Goal: Check status: Check status

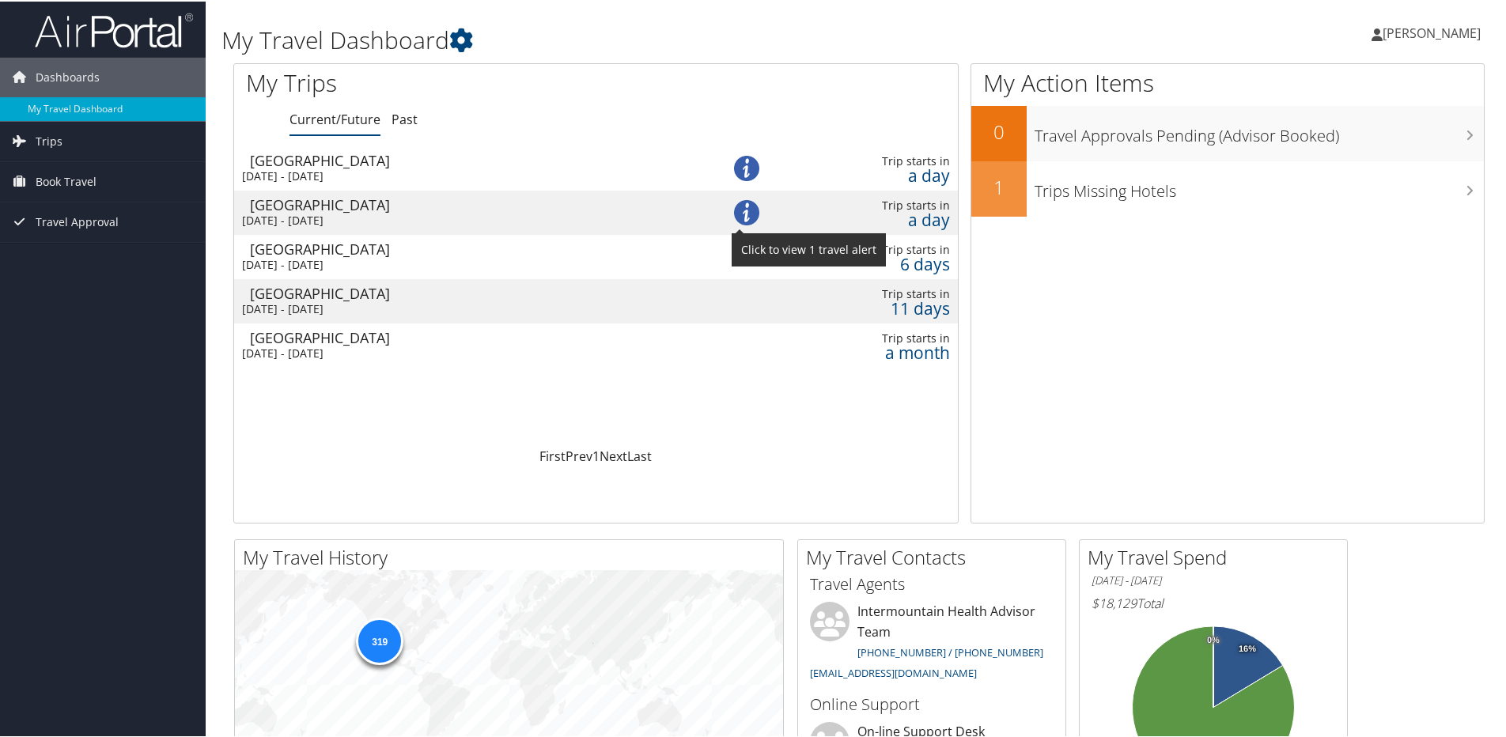
click at [742, 208] on img at bounding box center [746, 211] width 25 height 25
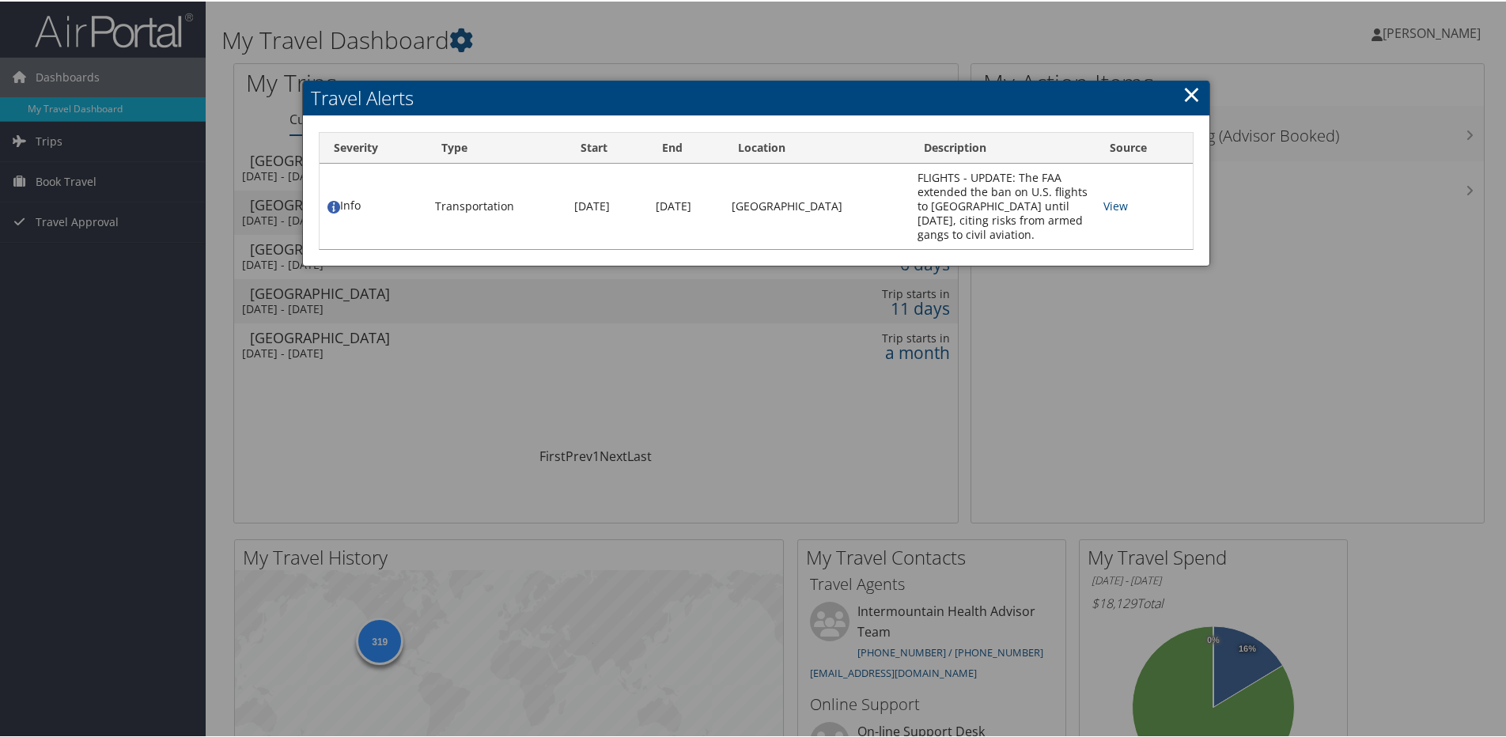
click at [1185, 97] on link "×" at bounding box center [1192, 93] width 18 height 32
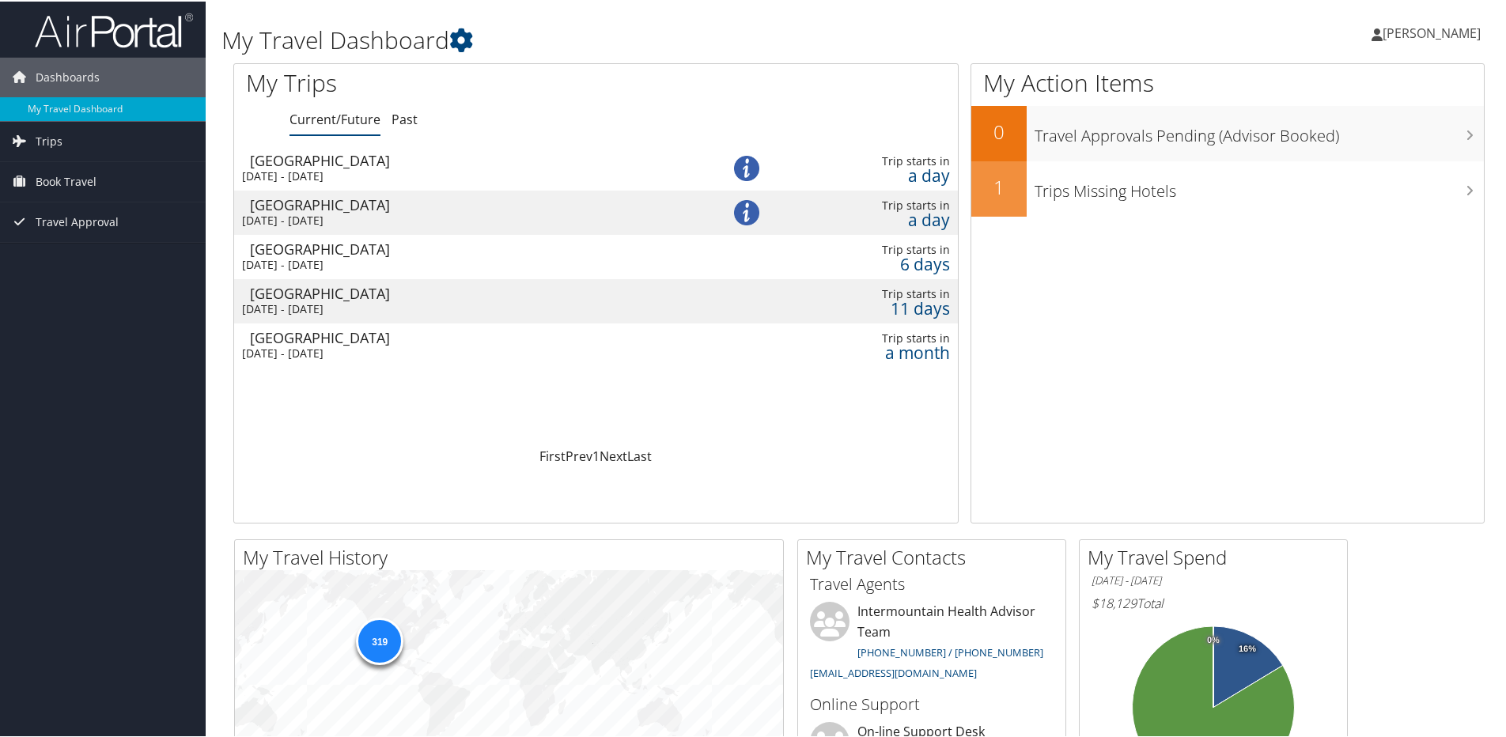
click at [914, 211] on div "a day" at bounding box center [876, 218] width 148 height 14
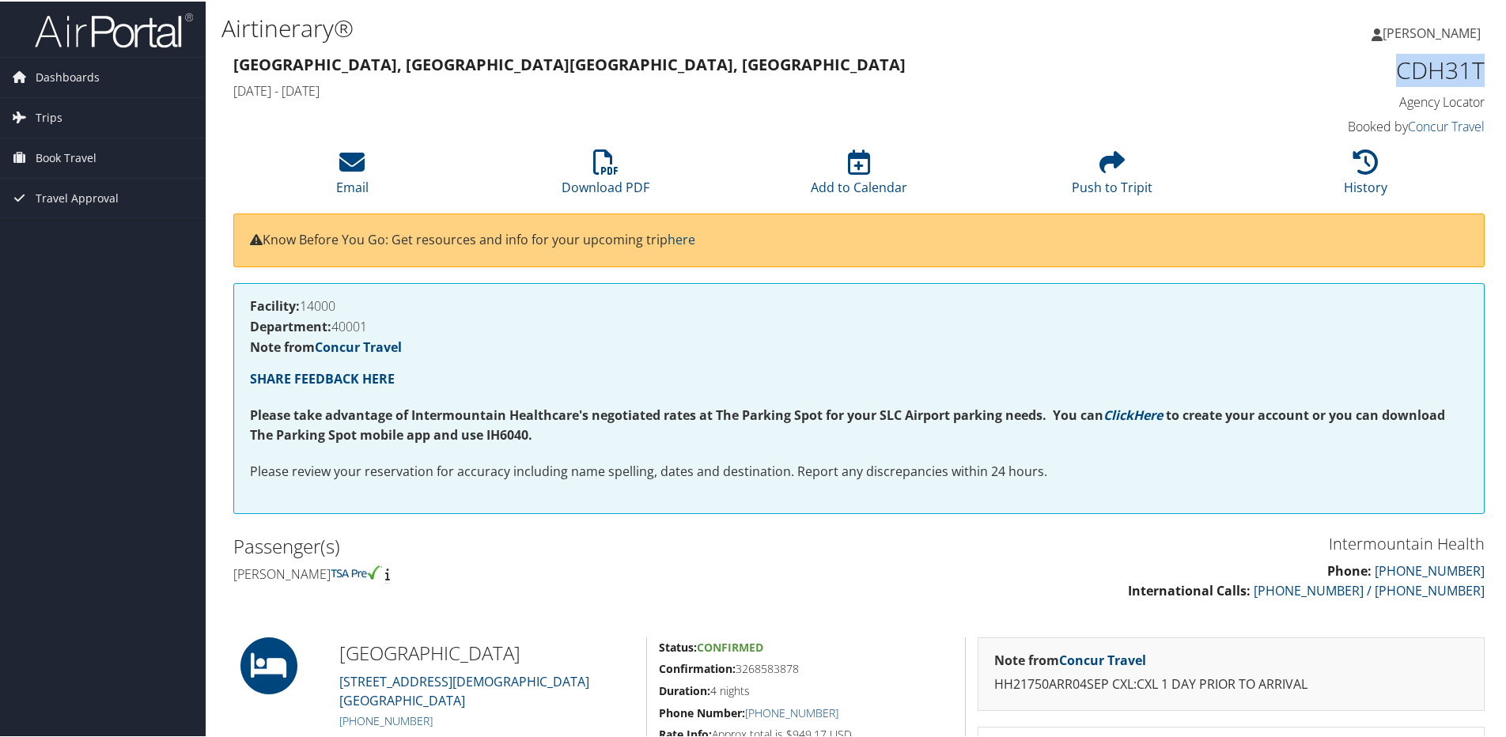
drag, startPoint x: 1383, startPoint y: 67, endPoint x: 1483, endPoint y: 66, distance: 100.5
click at [1483, 66] on div "CDH31T Agency Locator Agency Locator CDH31T Booked by Concur Travel Booked by C…" at bounding box center [1337, 95] width 319 height 90
copy h1 "CDH31T"
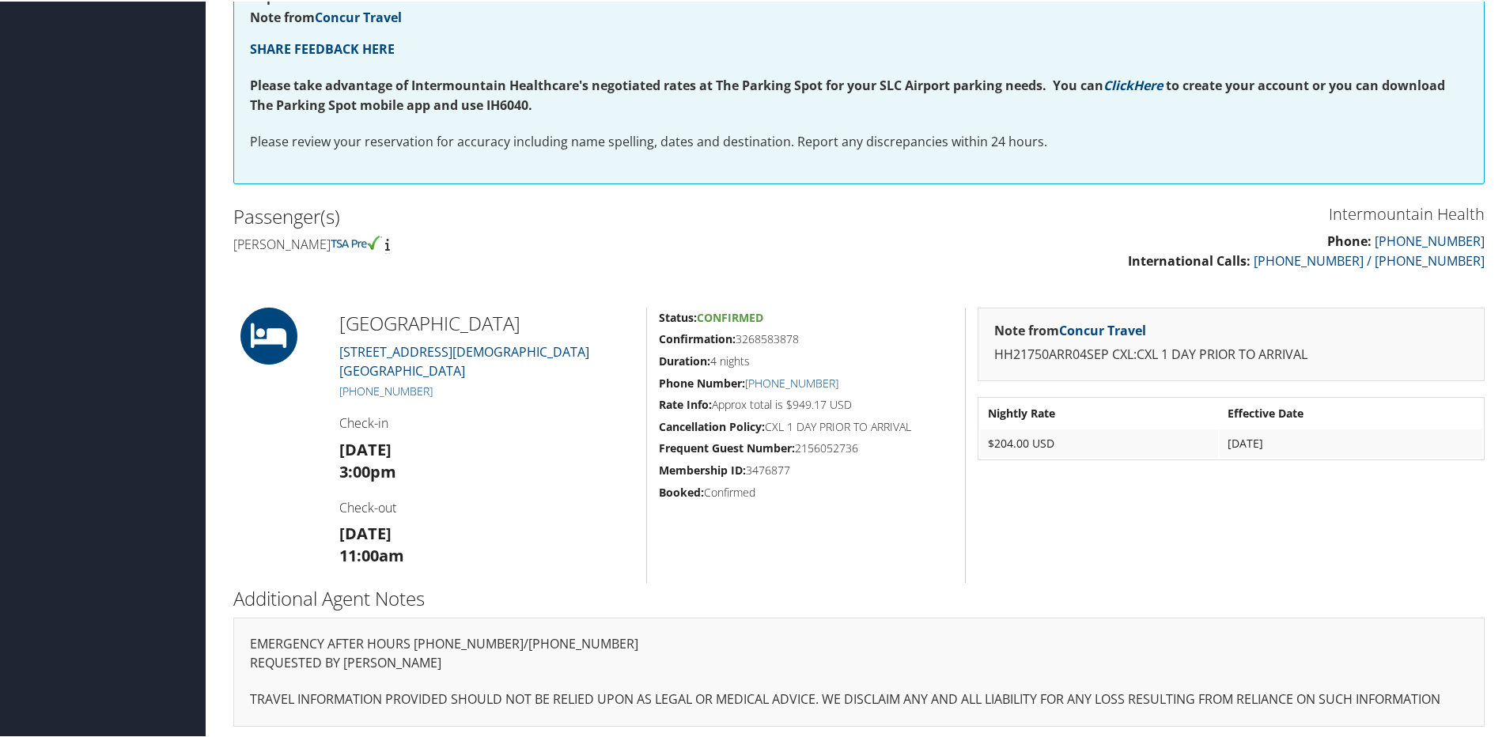
scroll to position [334, 0]
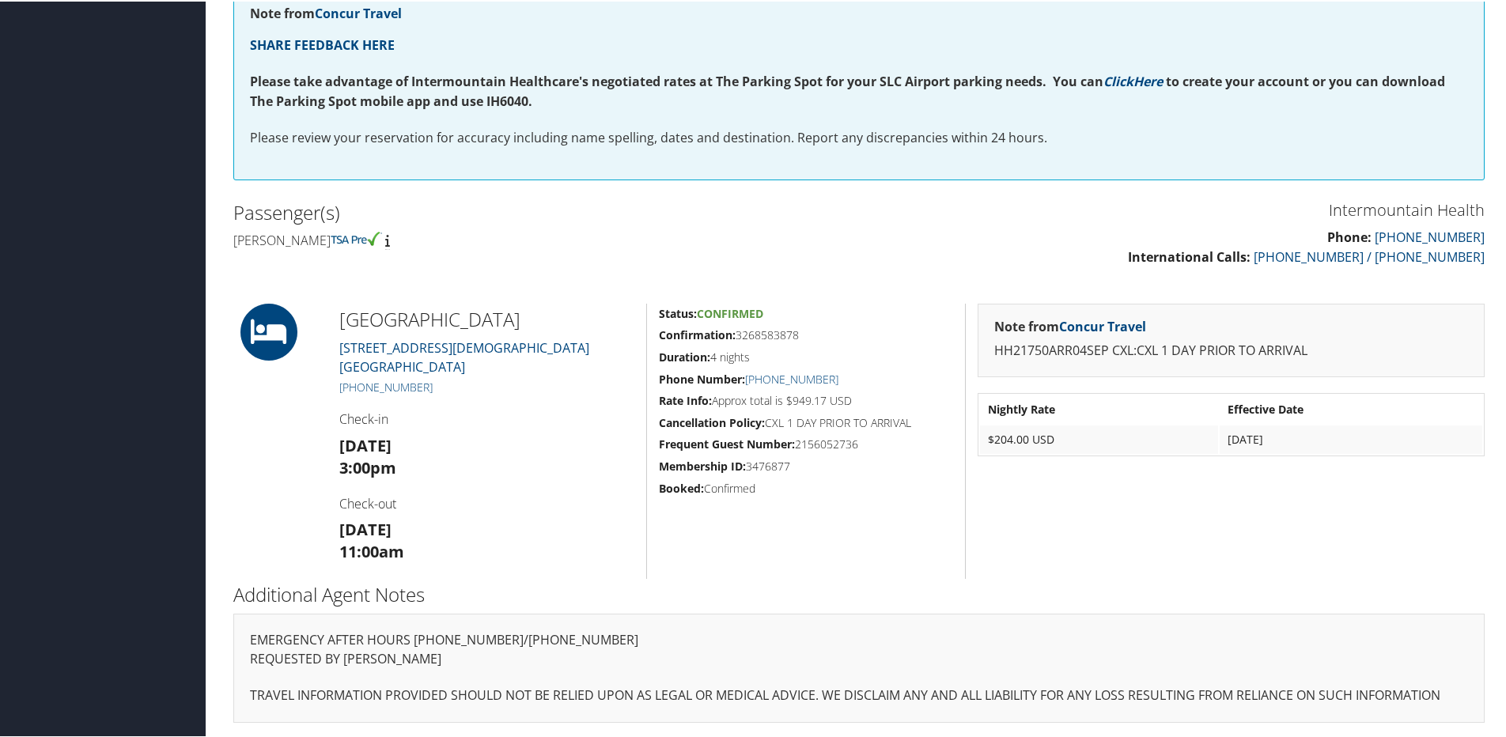
click at [734, 489] on h5 "Booked: Confirmed" at bounding box center [806, 487] width 294 height 16
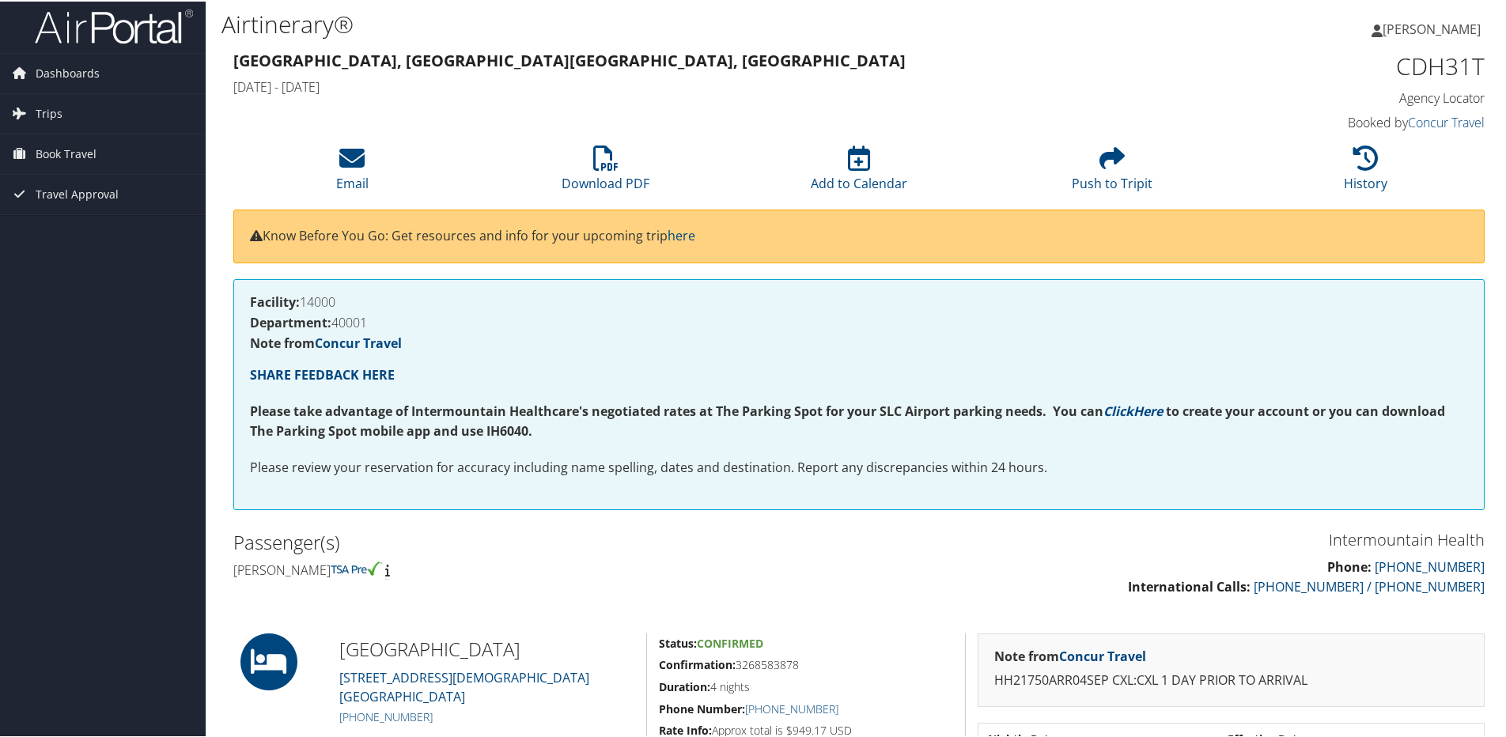
scroll to position [0, 0]
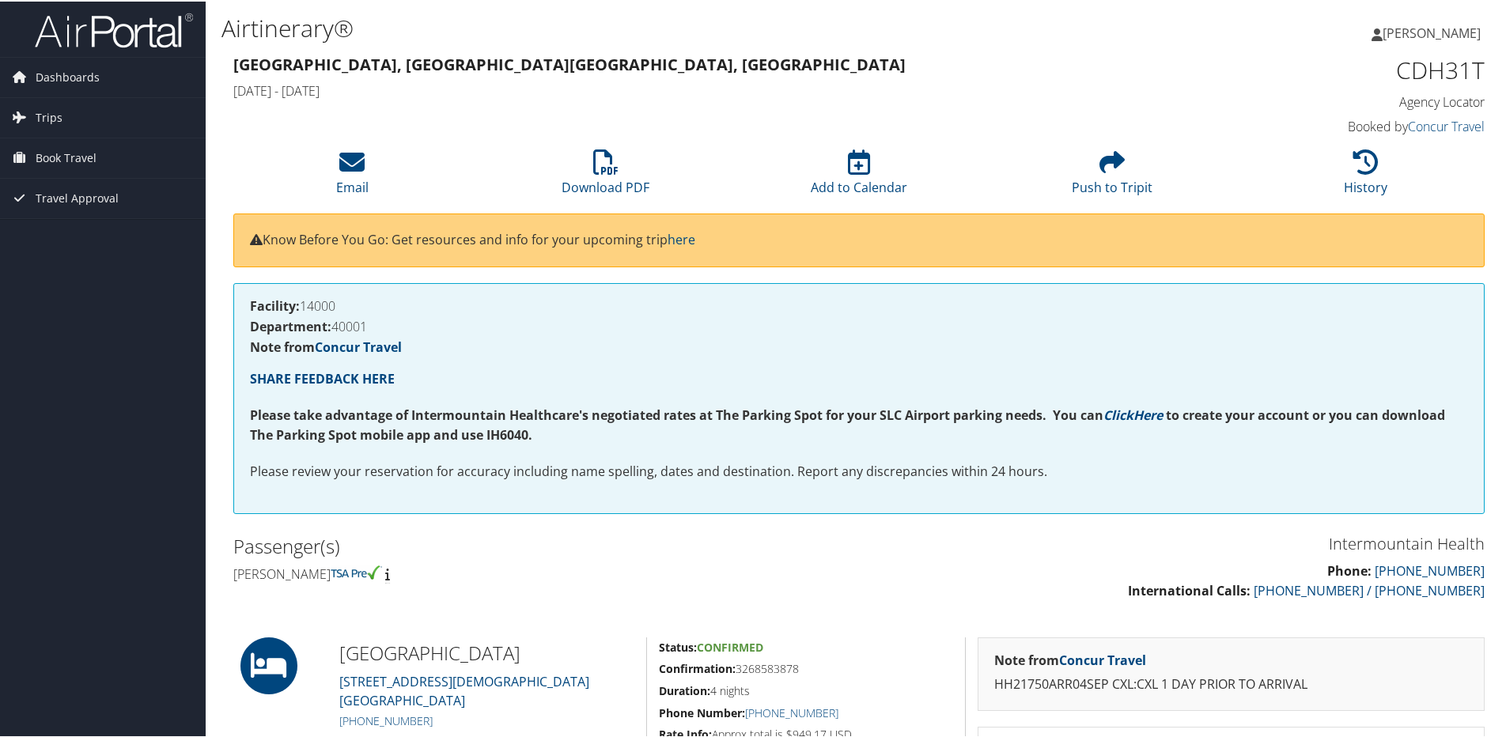
click at [1441, 65] on h1 "CDH31T" at bounding box center [1337, 68] width 295 height 33
click at [1435, 33] on span "[PERSON_NAME]" at bounding box center [1432, 31] width 98 height 17
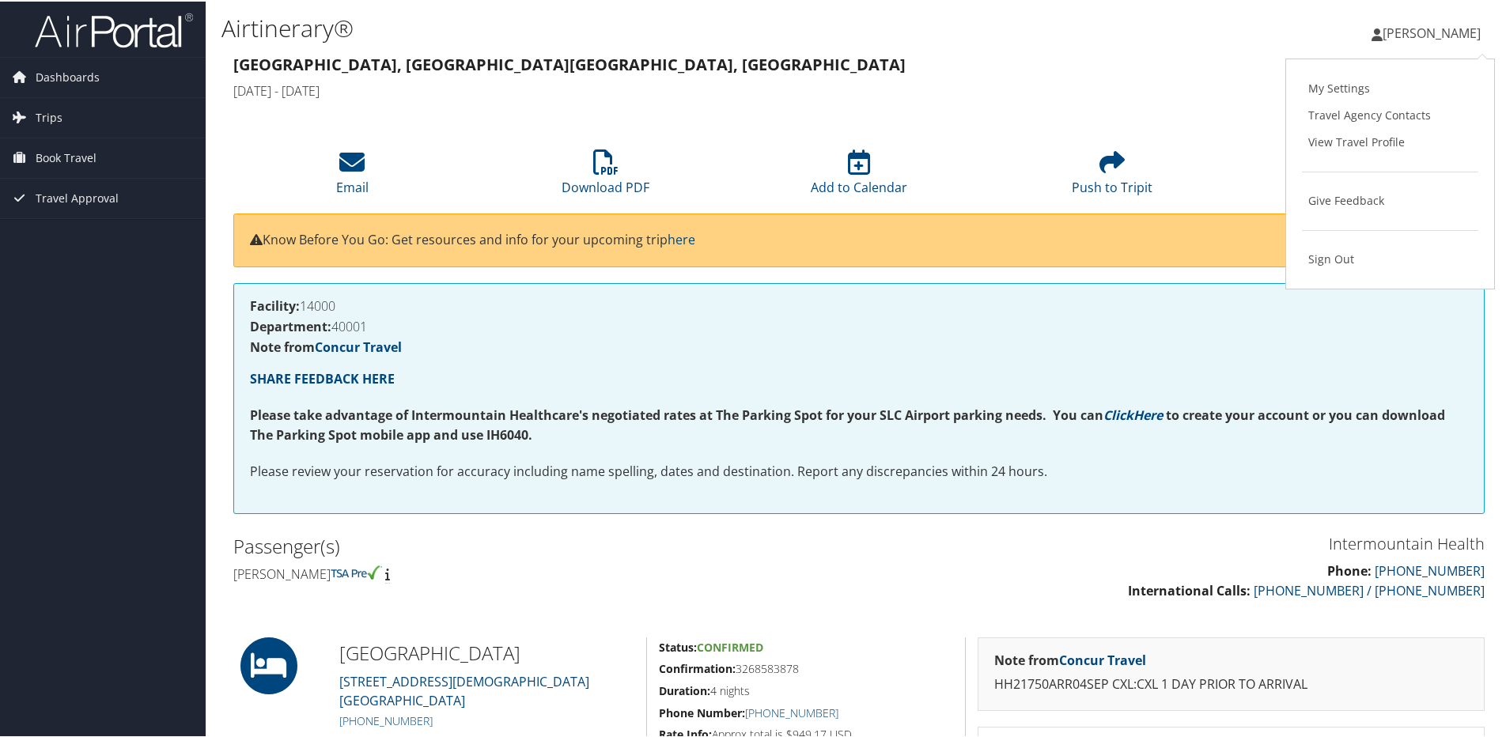
click at [1216, 68] on h1 "CDH31T" at bounding box center [1337, 68] width 295 height 33
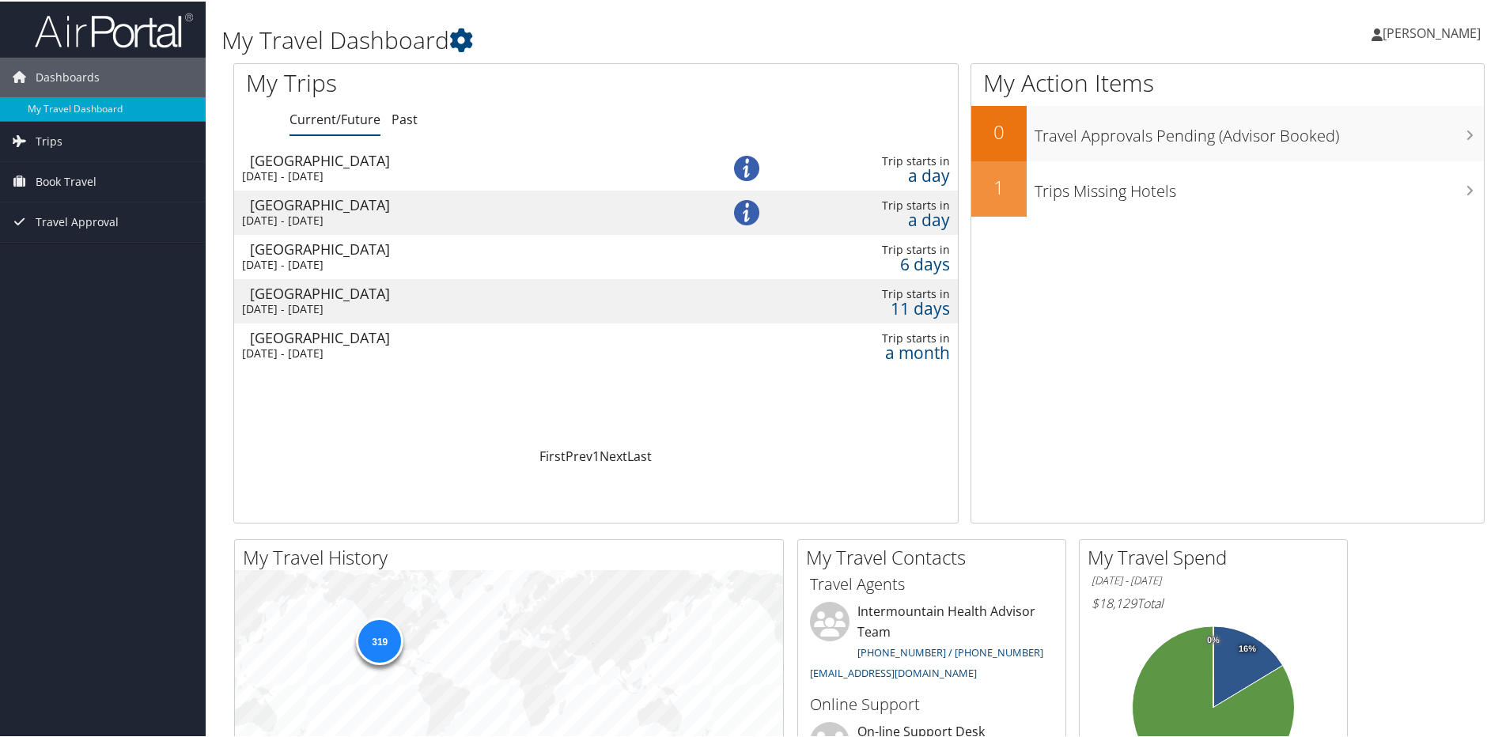
drag, startPoint x: 922, startPoint y: 212, endPoint x: 559, endPoint y: 218, distance: 362.4
click at [559, 218] on div "[DATE] - [DATE]" at bounding box center [462, 219] width 440 height 14
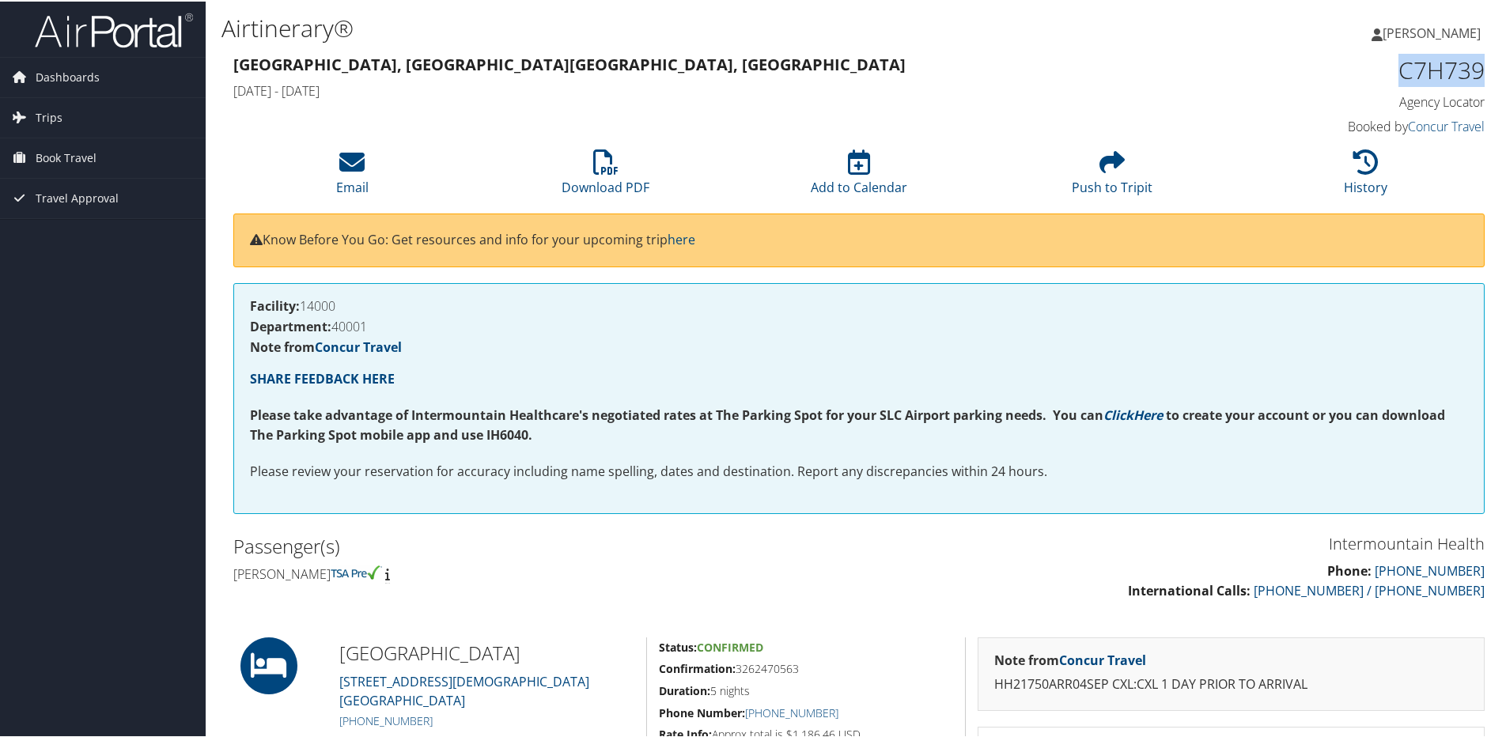
drag, startPoint x: 1486, startPoint y: 71, endPoint x: 1387, endPoint y: 73, distance: 99.7
click at [1387, 73] on div "C7H739 Agency Locator Agency Locator C7H739 Booked by Concur Travel Booked by C…" at bounding box center [1337, 95] width 319 height 90
drag, startPoint x: 1387, startPoint y: 73, endPoint x: 1276, endPoint y: 97, distance: 113.3
click at [1276, 97] on h4 "Agency Locator" at bounding box center [1337, 100] width 295 height 17
drag, startPoint x: 1392, startPoint y: 74, endPoint x: 1475, endPoint y: 67, distance: 83.3
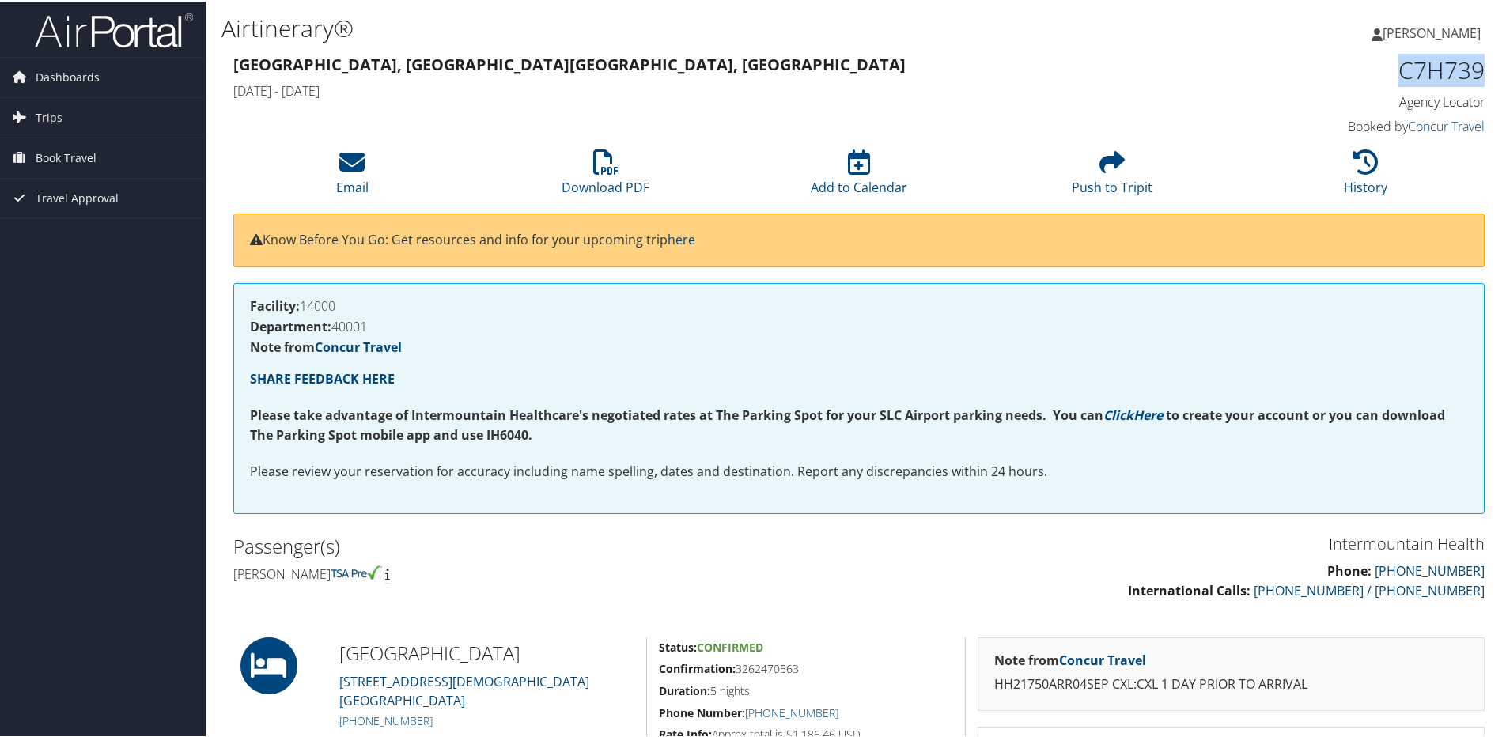
click at [1475, 67] on h1 "C7H739" at bounding box center [1337, 68] width 295 height 33
drag, startPoint x: 1475, startPoint y: 67, endPoint x: 1451, endPoint y: 69, distance: 23.8
copy h1 "C7H739"
click at [54, 111] on span "Trips" at bounding box center [49, 117] width 27 height 40
click at [62, 147] on link "Current/Future Trips" at bounding box center [103, 148] width 206 height 24
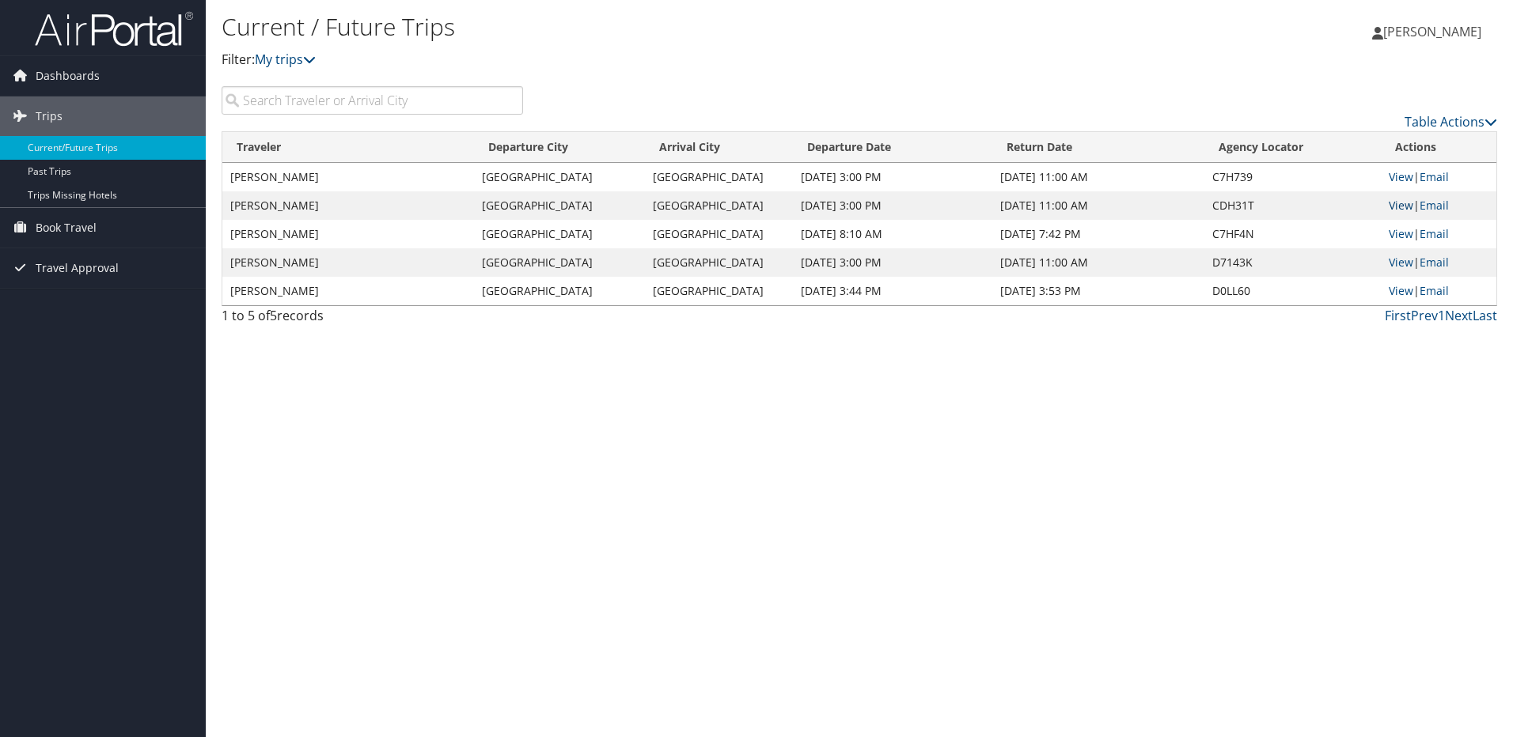
click at [1405, 206] on link "View" at bounding box center [1400, 205] width 25 height 15
click at [1470, 123] on link "Table Actions" at bounding box center [1450, 121] width 93 height 17
click at [1422, 491] on div at bounding box center [756, 368] width 1513 height 737
click at [1396, 206] on link "View" at bounding box center [1400, 205] width 25 height 15
click at [55, 118] on span "Trips" at bounding box center [49, 117] width 27 height 40
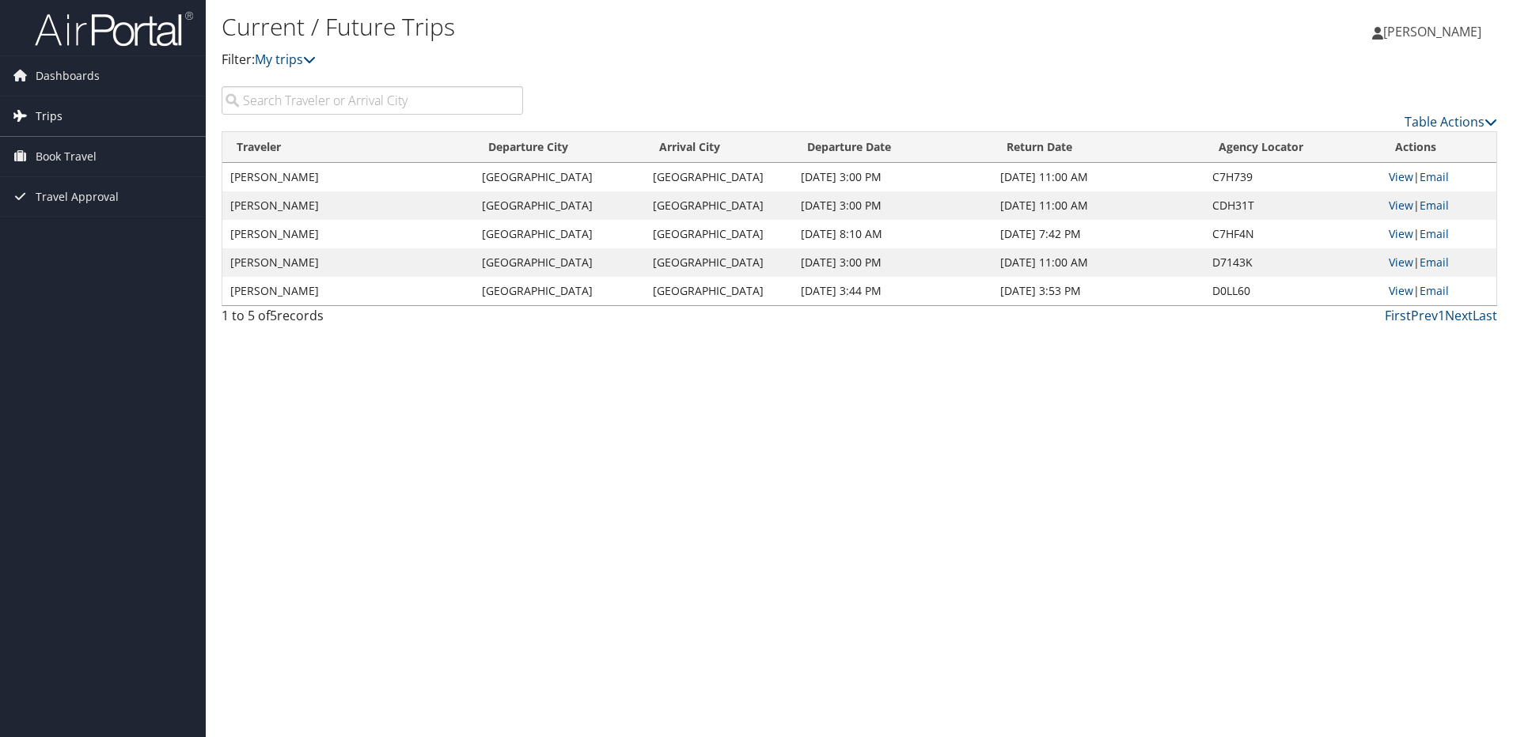
click at [55, 118] on span "Trips" at bounding box center [49, 117] width 27 height 40
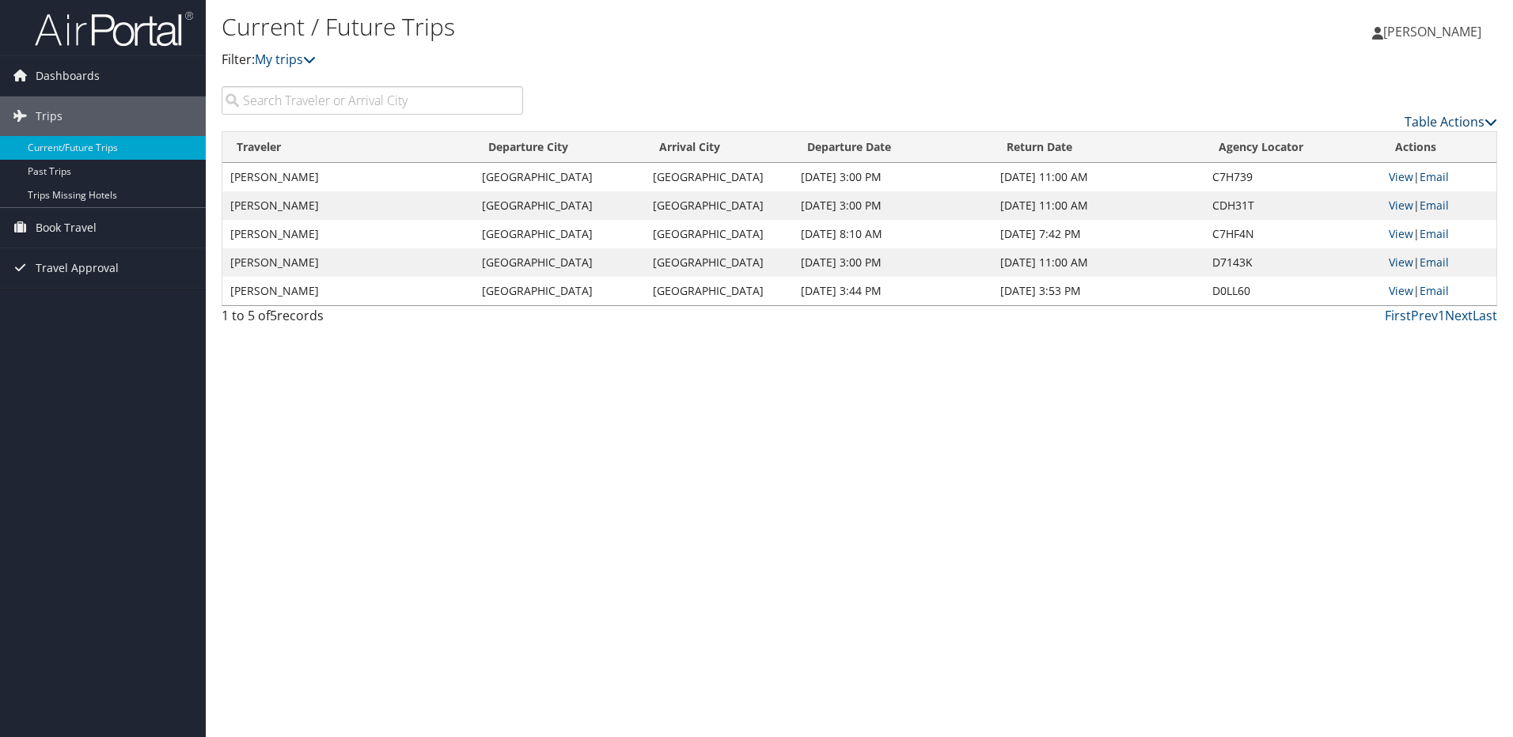
click at [1491, 124] on icon at bounding box center [1490, 121] width 13 height 13
click at [1490, 124] on div at bounding box center [756, 368] width 1513 height 737
click at [1395, 233] on link "View" at bounding box center [1400, 233] width 25 height 15
click at [1397, 177] on link "View" at bounding box center [1400, 176] width 25 height 15
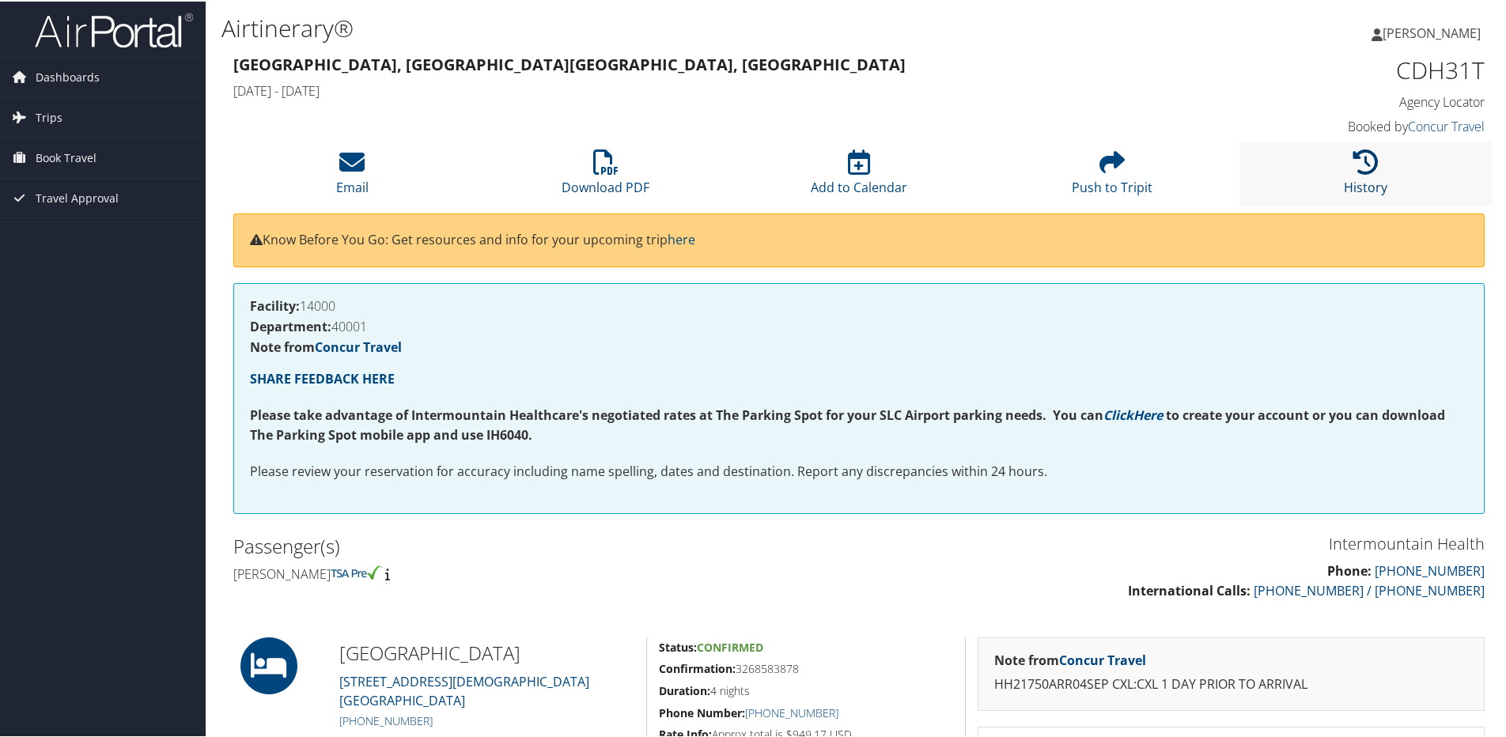
click at [1358, 172] on icon at bounding box center [1366, 160] width 25 height 25
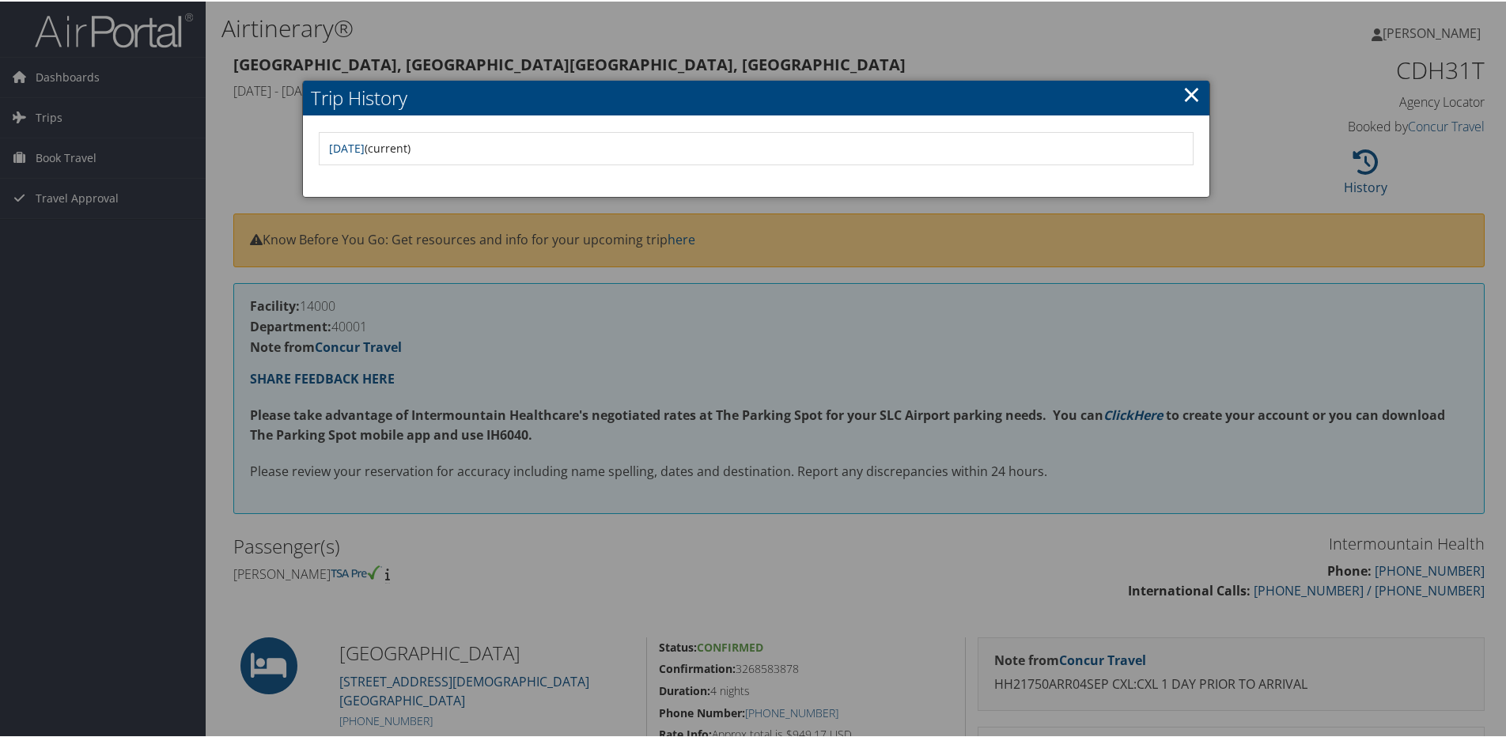
click at [1183, 92] on link "×" at bounding box center [1192, 93] width 18 height 32
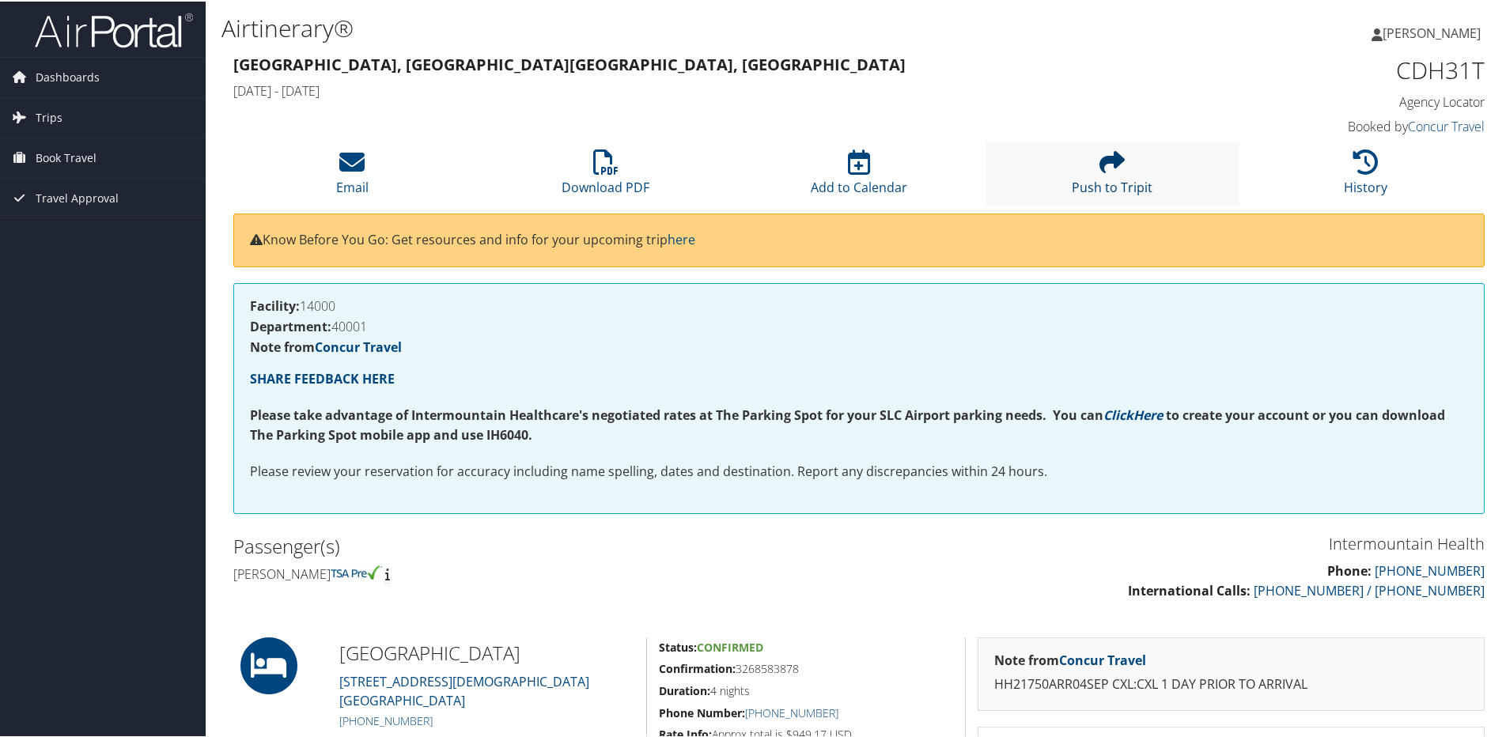
click at [1080, 180] on link "Push to Tripit" at bounding box center [1112, 176] width 81 height 38
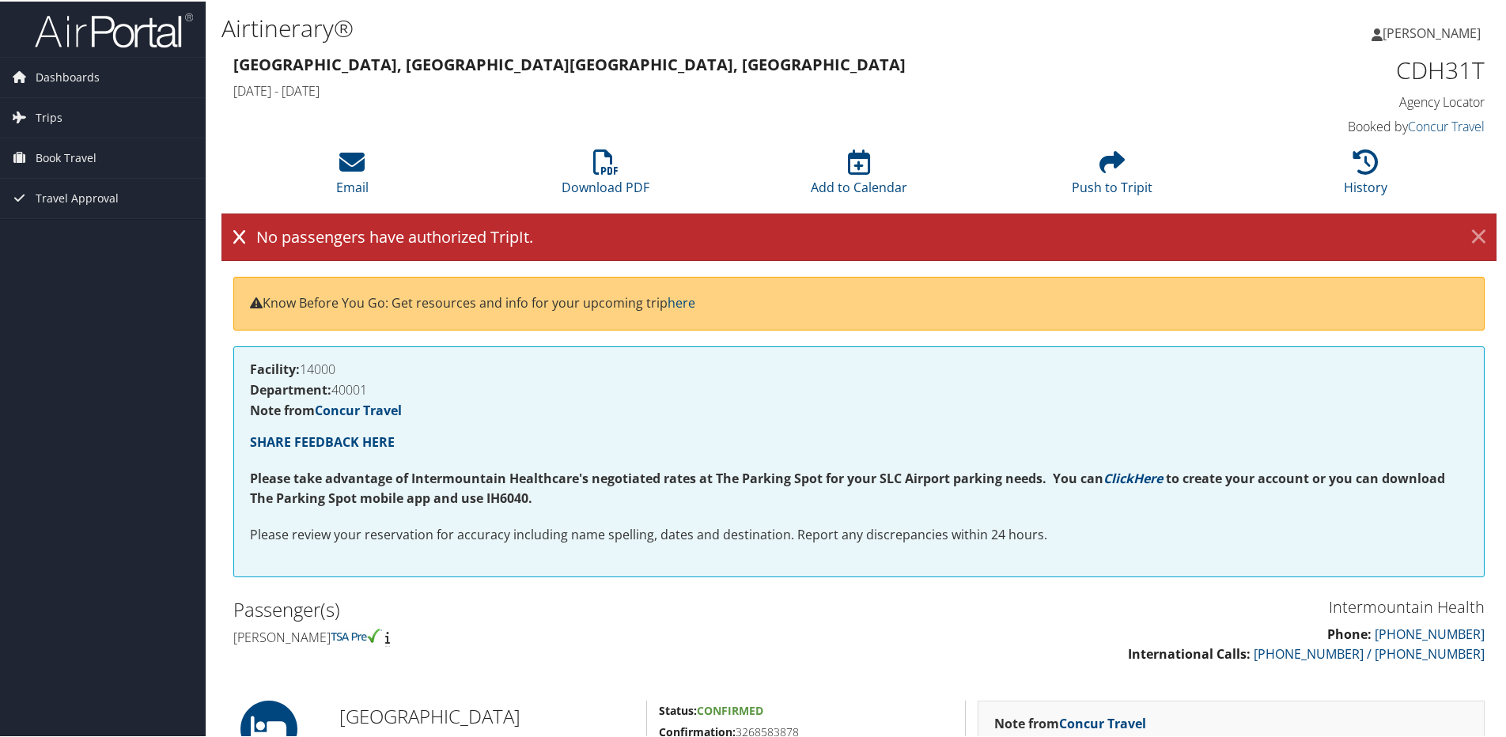
click at [1476, 235] on link "×" at bounding box center [1479, 236] width 28 height 32
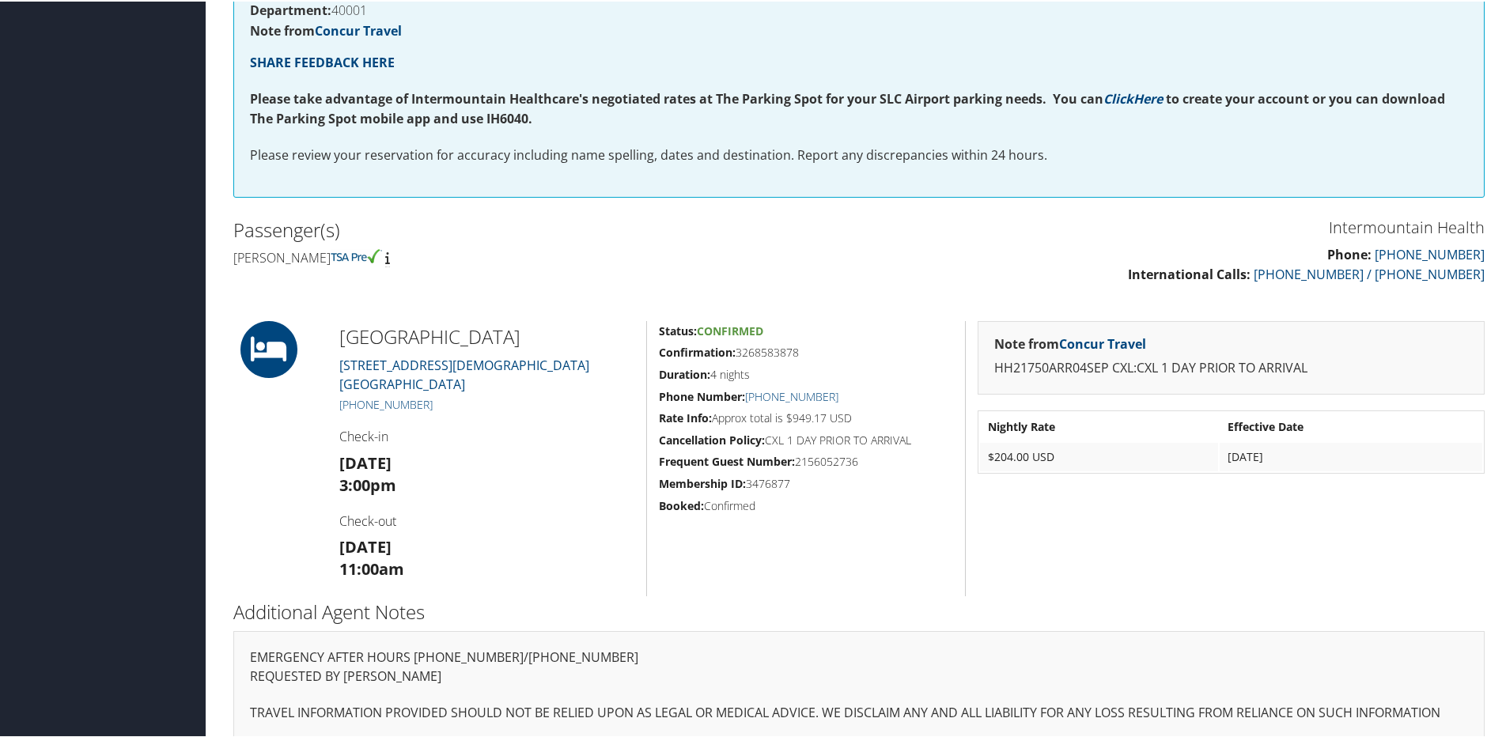
scroll to position [334, 0]
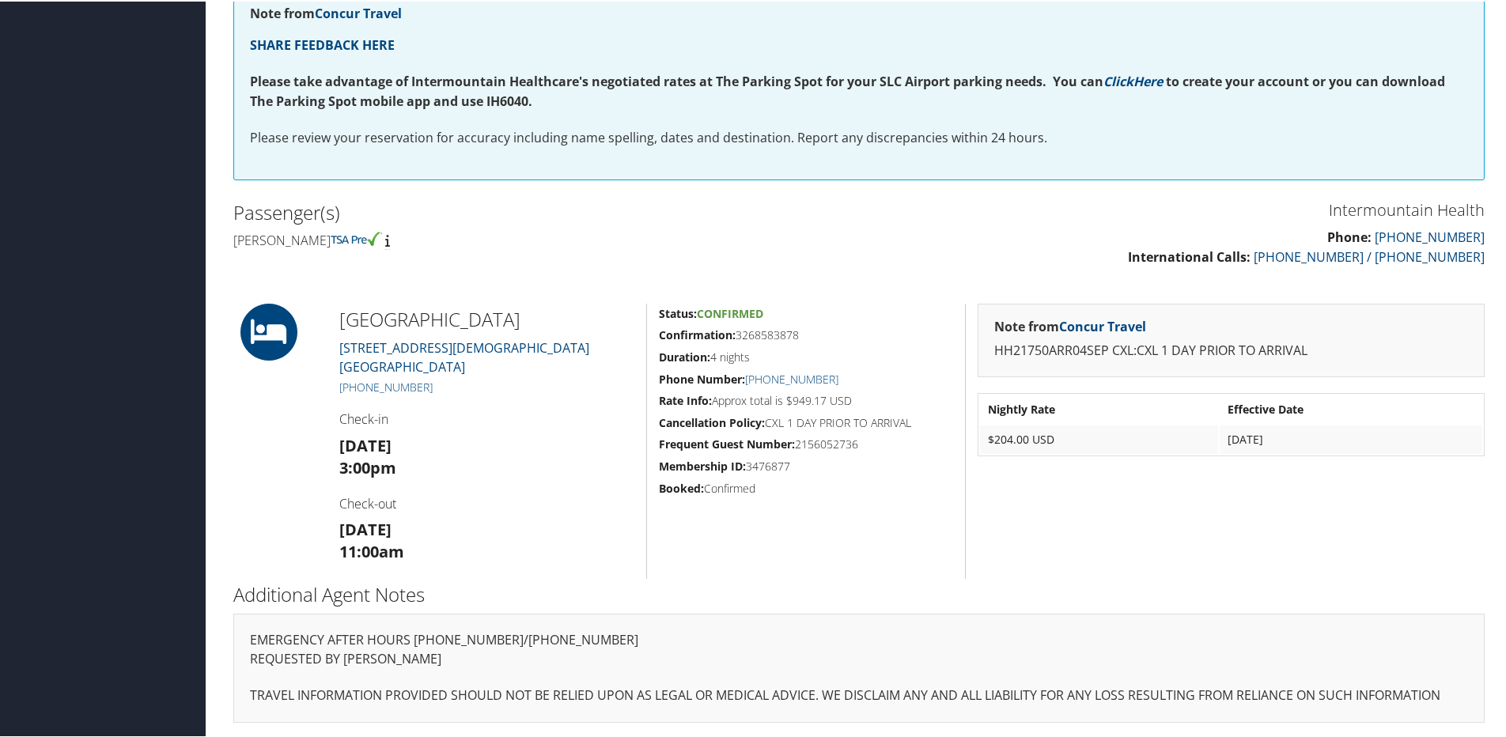
click at [1242, 343] on p "HH21750ARR04SEP CXL:CXL 1 DAY PRIOR TO ARRIVAL" at bounding box center [1231, 349] width 474 height 21
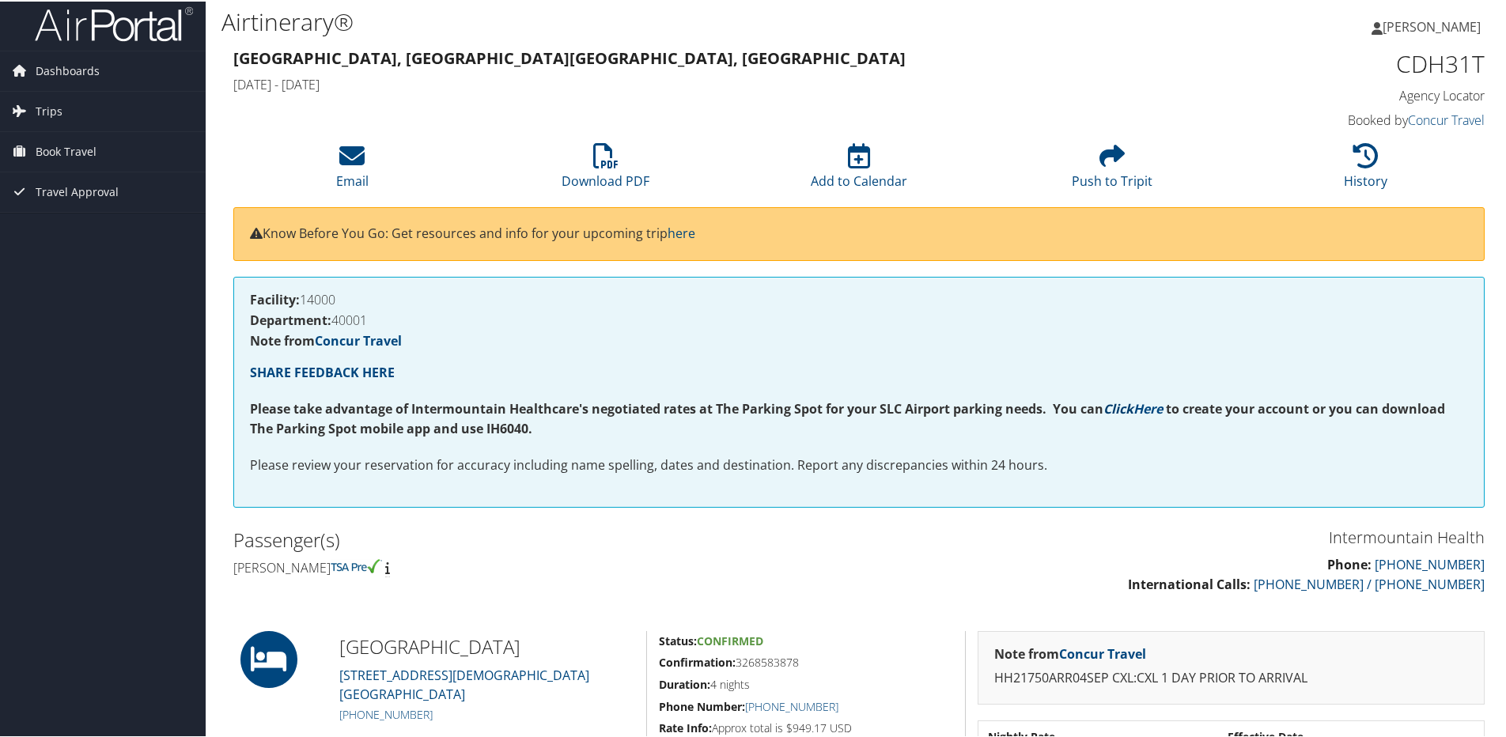
scroll to position [0, 0]
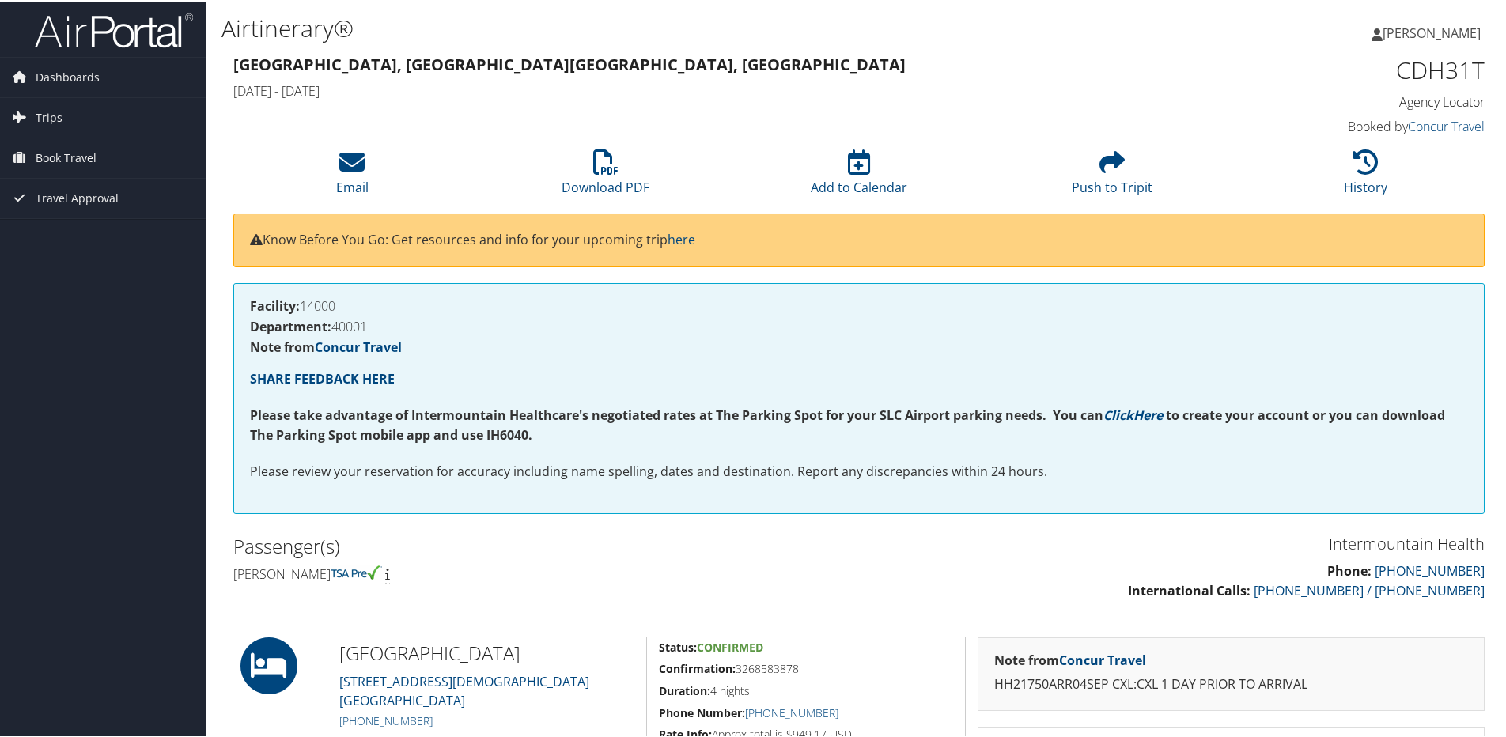
click at [1432, 31] on span "[PERSON_NAME]" at bounding box center [1432, 31] width 98 height 17
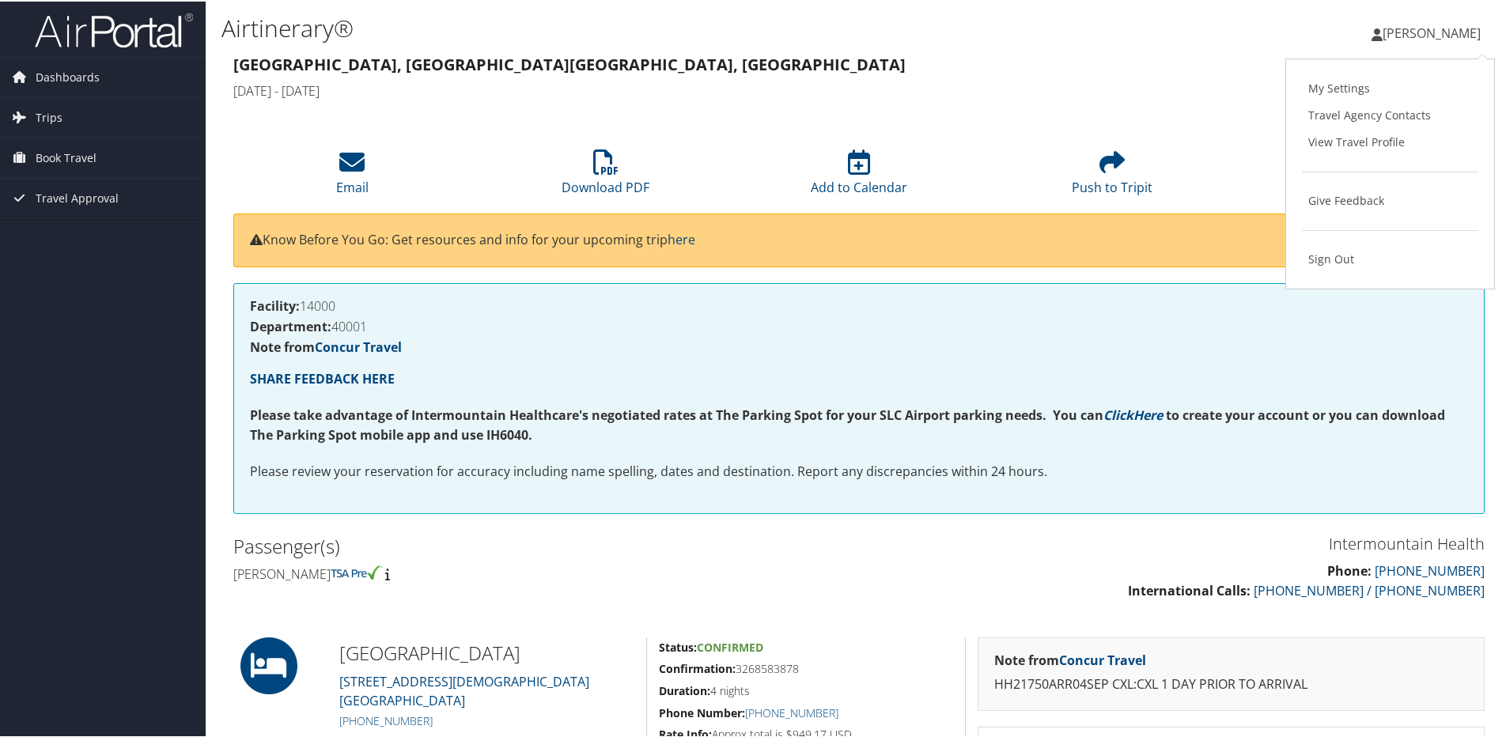
click at [1432, 31] on span "[PERSON_NAME]" at bounding box center [1432, 31] width 98 height 17
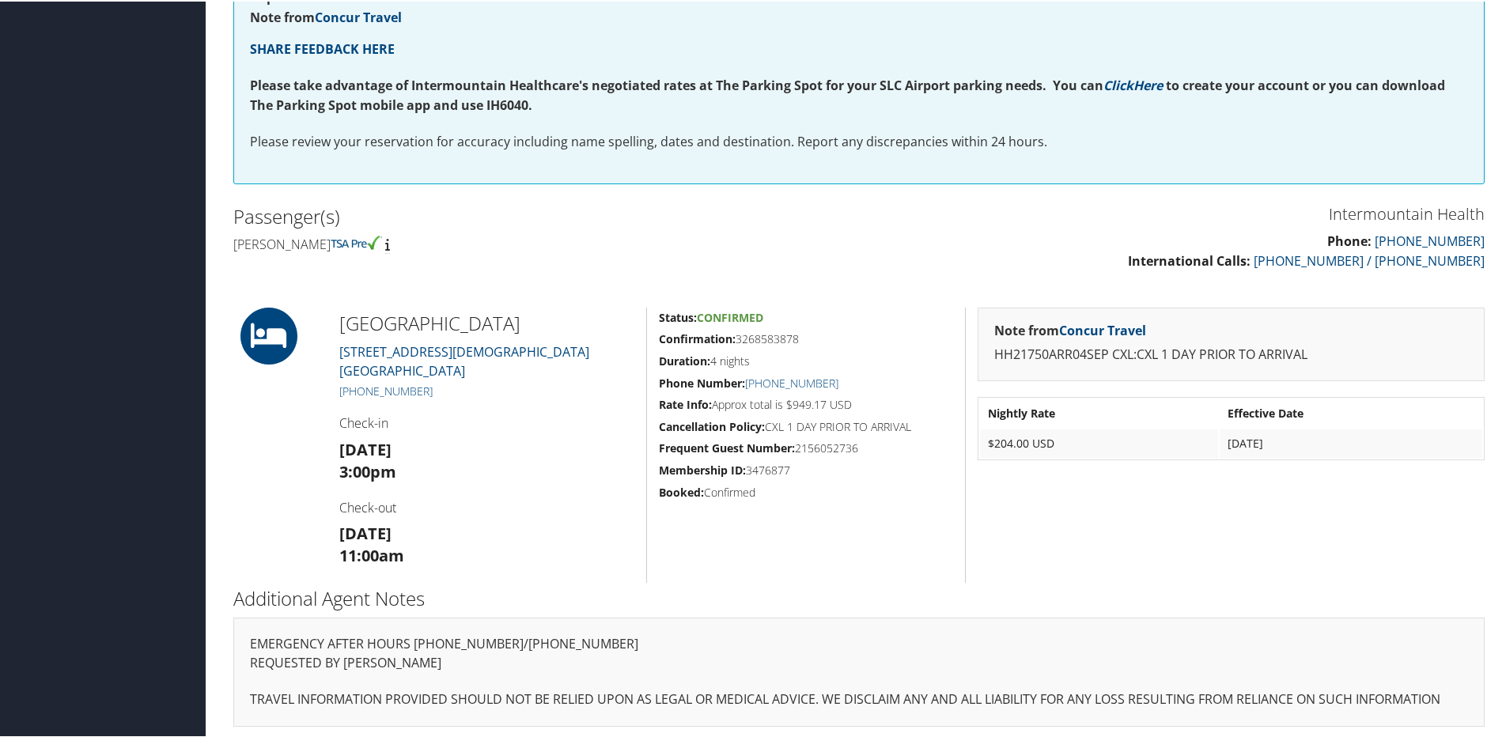
scroll to position [334, 0]
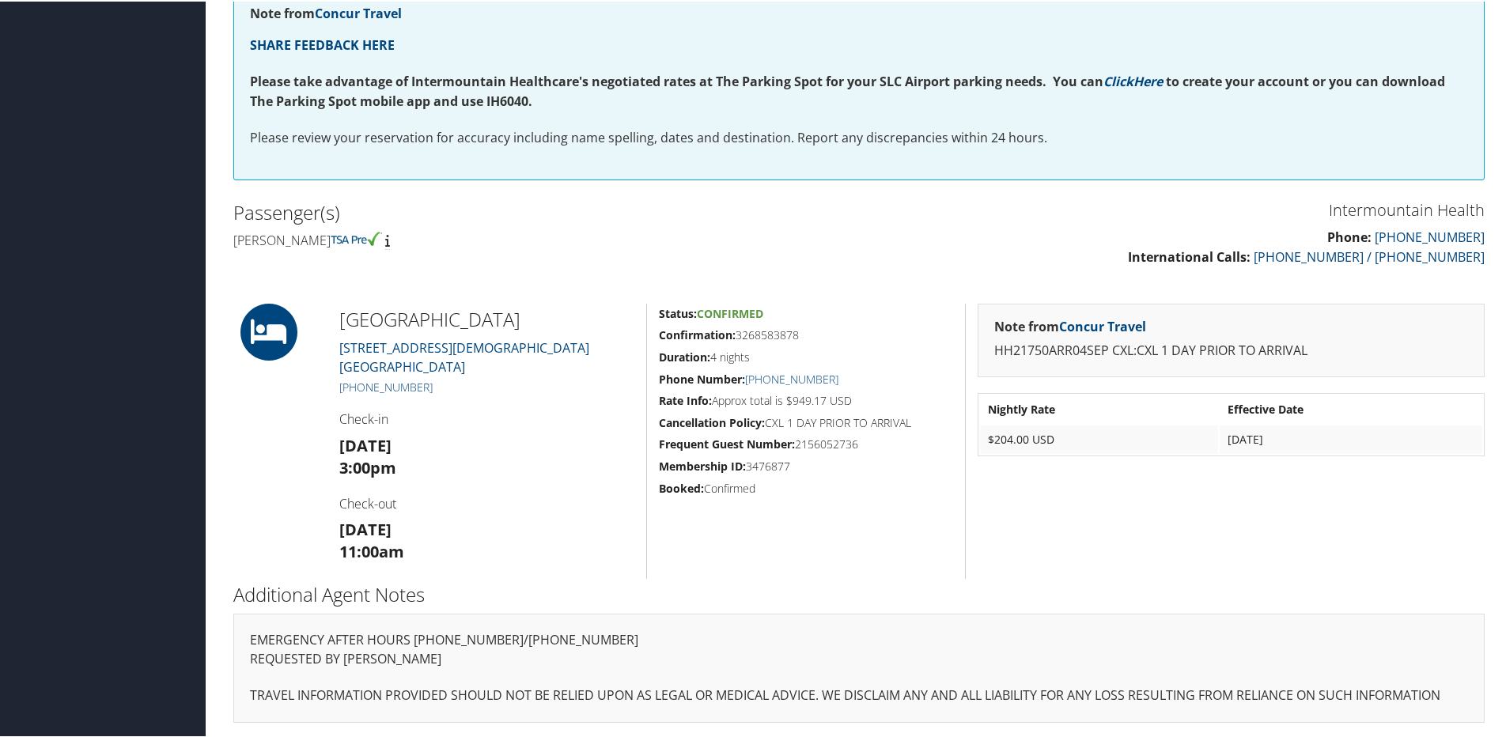
click at [736, 312] on span "Confirmed" at bounding box center [730, 312] width 66 height 15
click at [685, 317] on strong "Status:" at bounding box center [678, 312] width 38 height 15
click at [760, 335] on h5 "Confirmation: 3268583878" at bounding box center [806, 334] width 294 height 16
click at [739, 359] on h5 "Duration: 4 nights" at bounding box center [806, 356] width 294 height 16
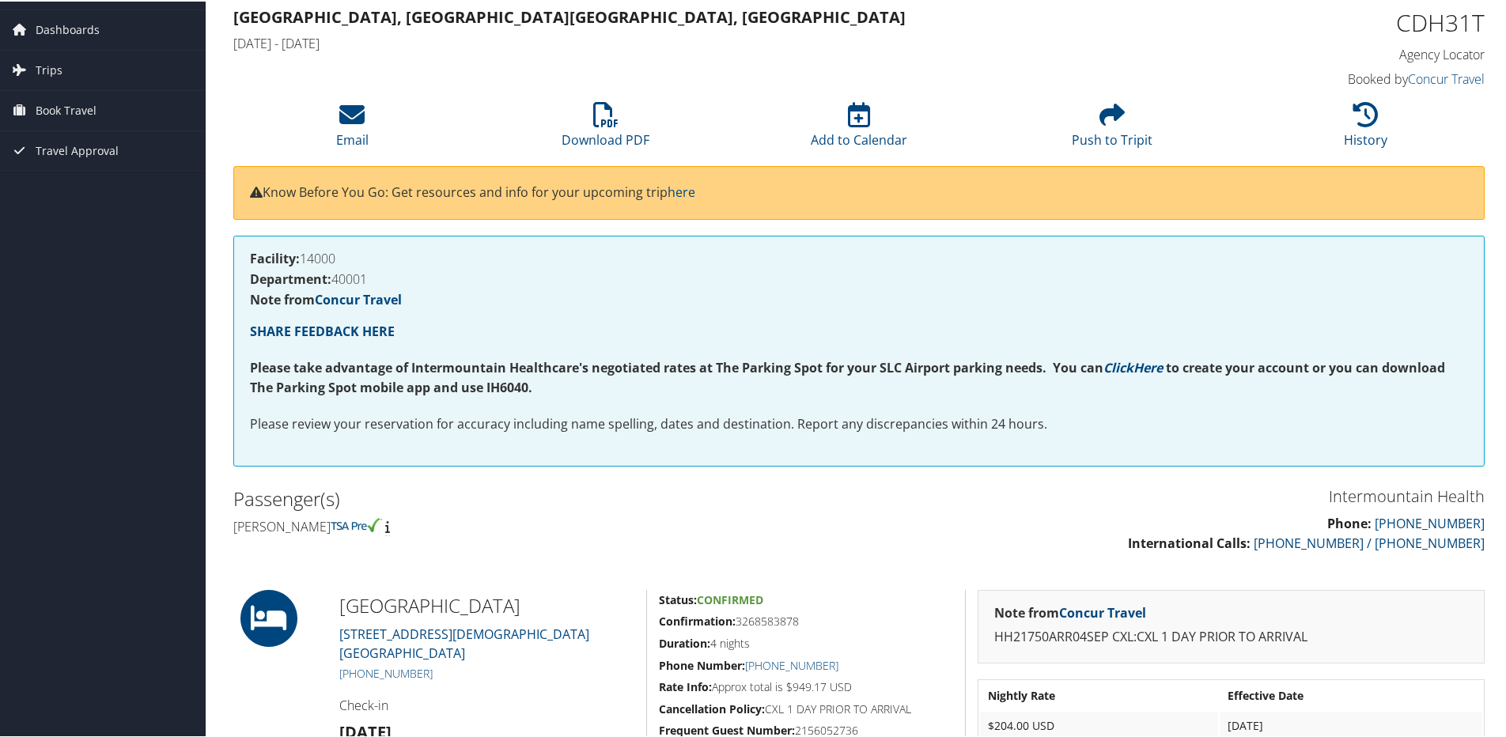
scroll to position [0, 0]
